Goal: Task Accomplishment & Management: Manage account settings

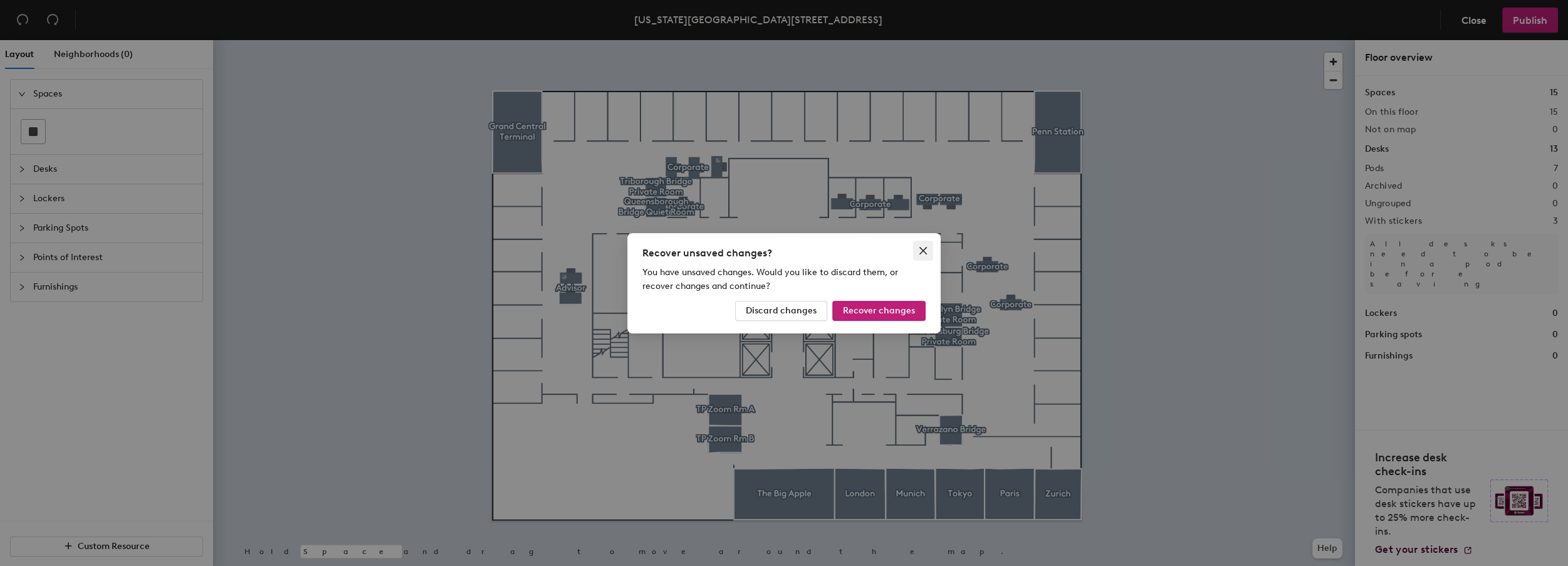
click at [925, 253] on icon "close" at bounding box center [923, 250] width 8 height 8
